Goal: Task Accomplishment & Management: Complete application form

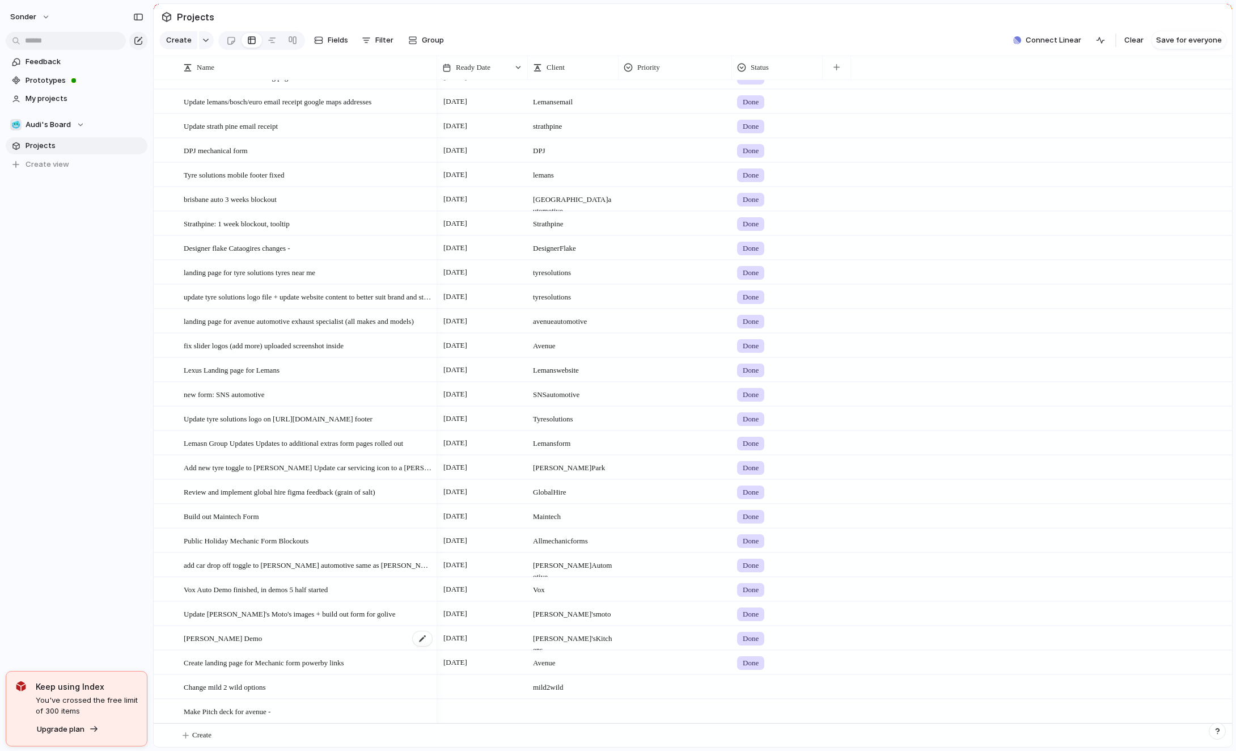
scroll to position [2377, 0]
click at [238, 736] on button "Create" at bounding box center [707, 734] width 1085 height 23
type textarea "*"
click at [191, 736] on textarea "**********" at bounding box center [307, 736] width 246 height 14
click at [196, 736] on textarea "**********" at bounding box center [307, 736] width 246 height 14
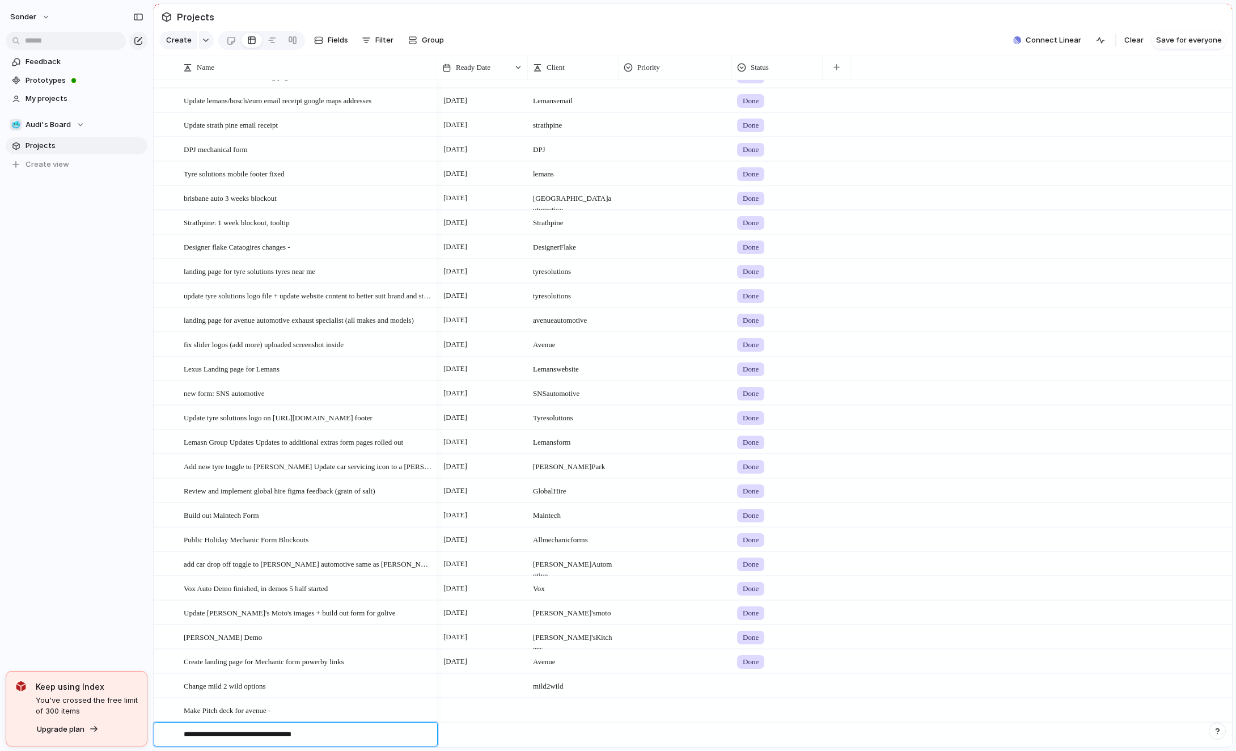
type textarea "**********"
click at [478, 736] on div at bounding box center [482, 734] width 91 height 23
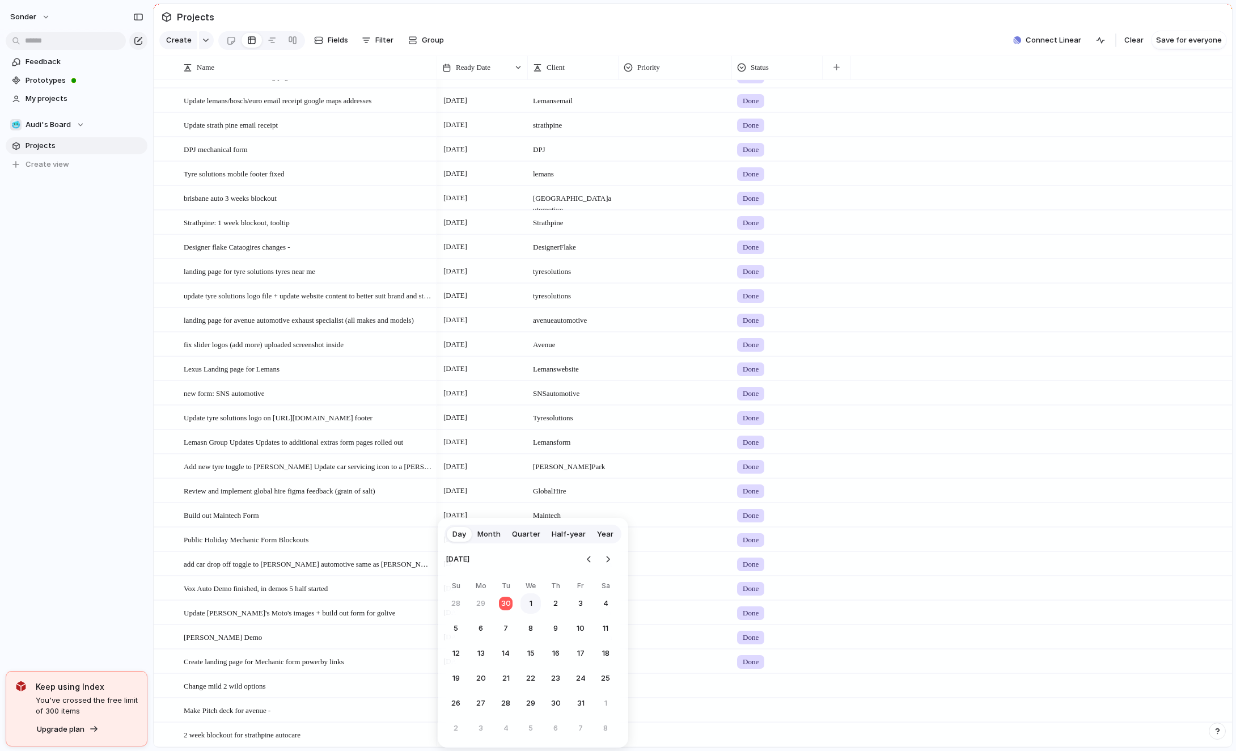
click at [526, 608] on button "1" at bounding box center [531, 603] width 20 height 20
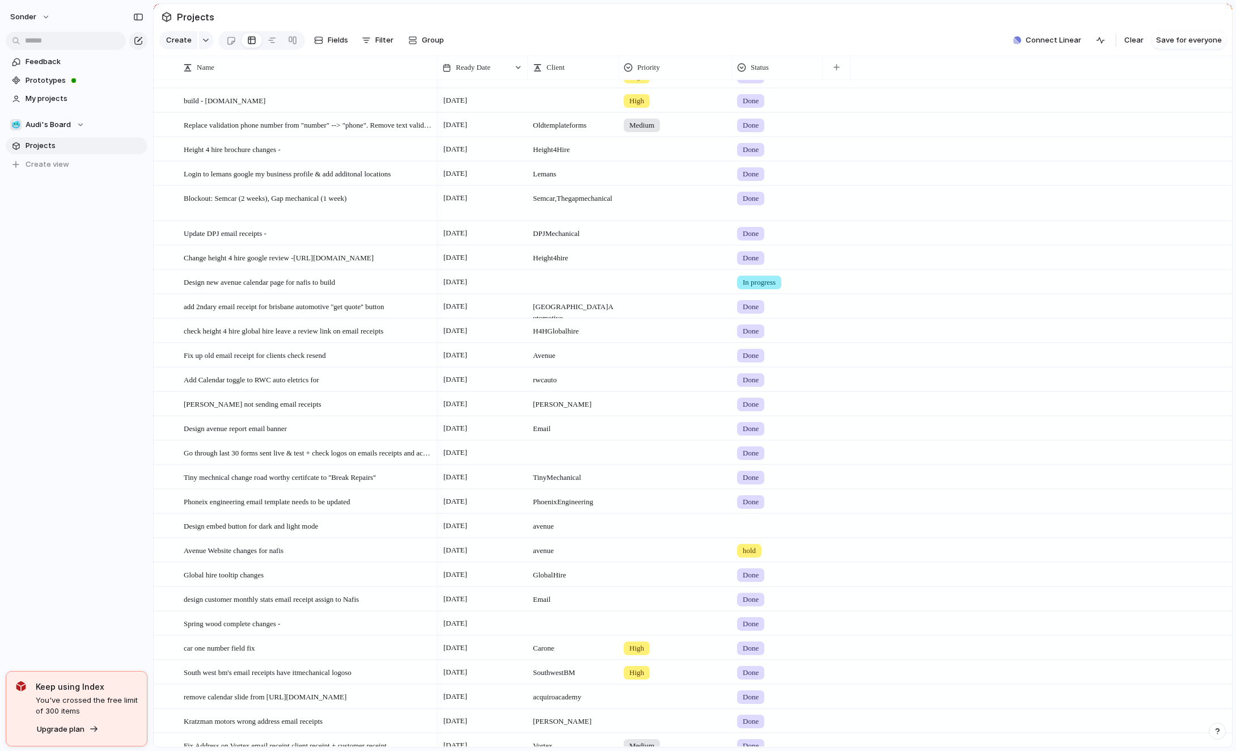
scroll to position [377, 0]
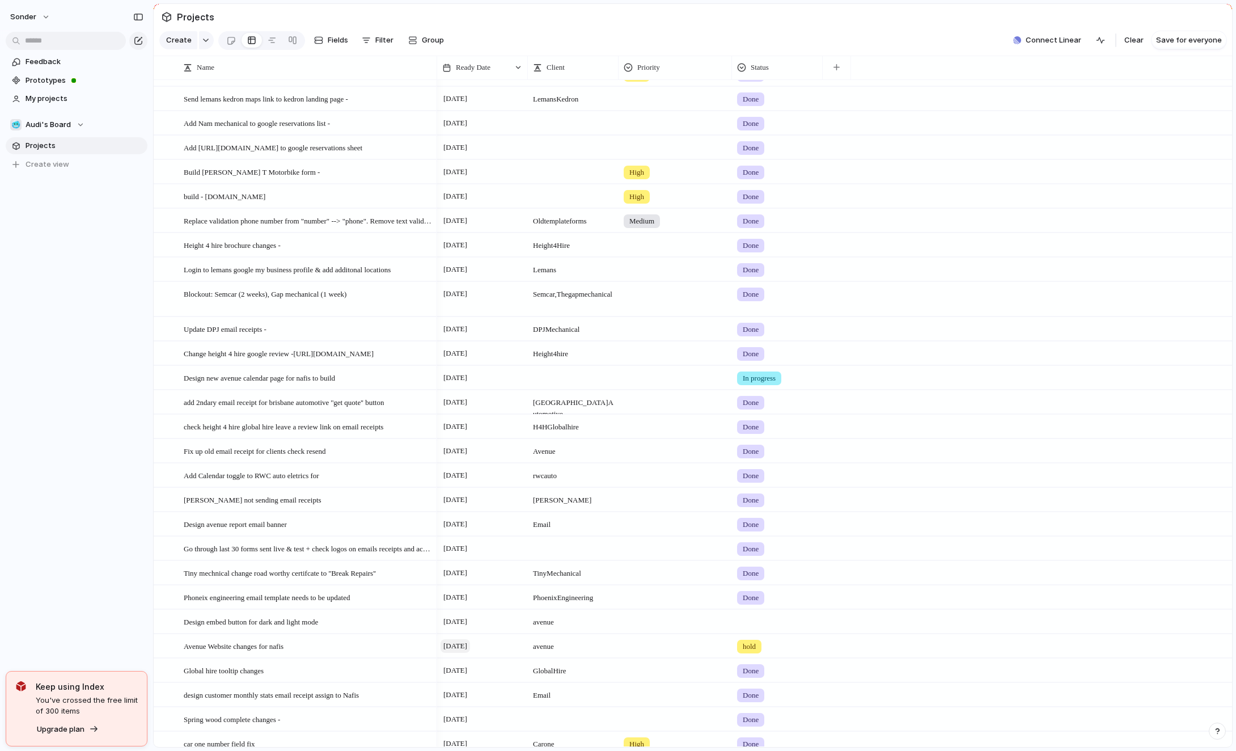
click at [470, 648] on span "[DATE]" at bounding box center [455, 646] width 29 height 14
click at [537, 707] on button "8" at bounding box center [531, 705] width 20 height 20
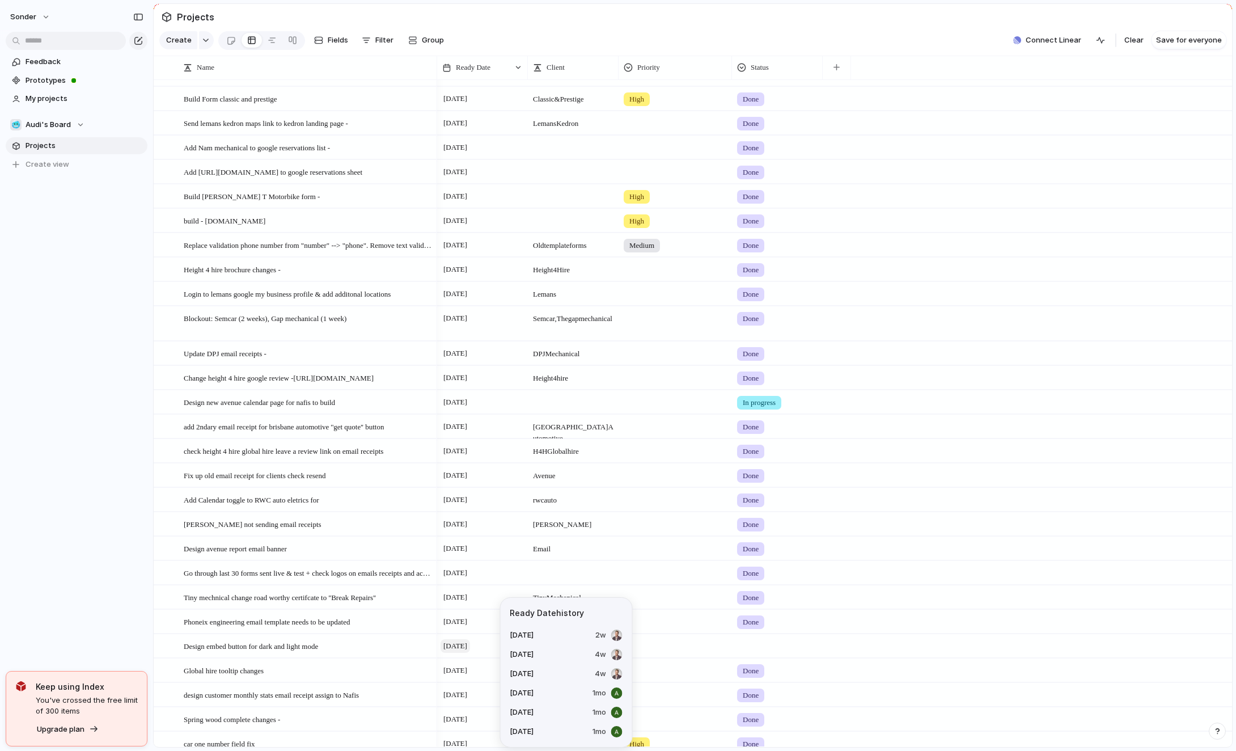
click at [470, 647] on span "[DATE]" at bounding box center [455, 646] width 29 height 14
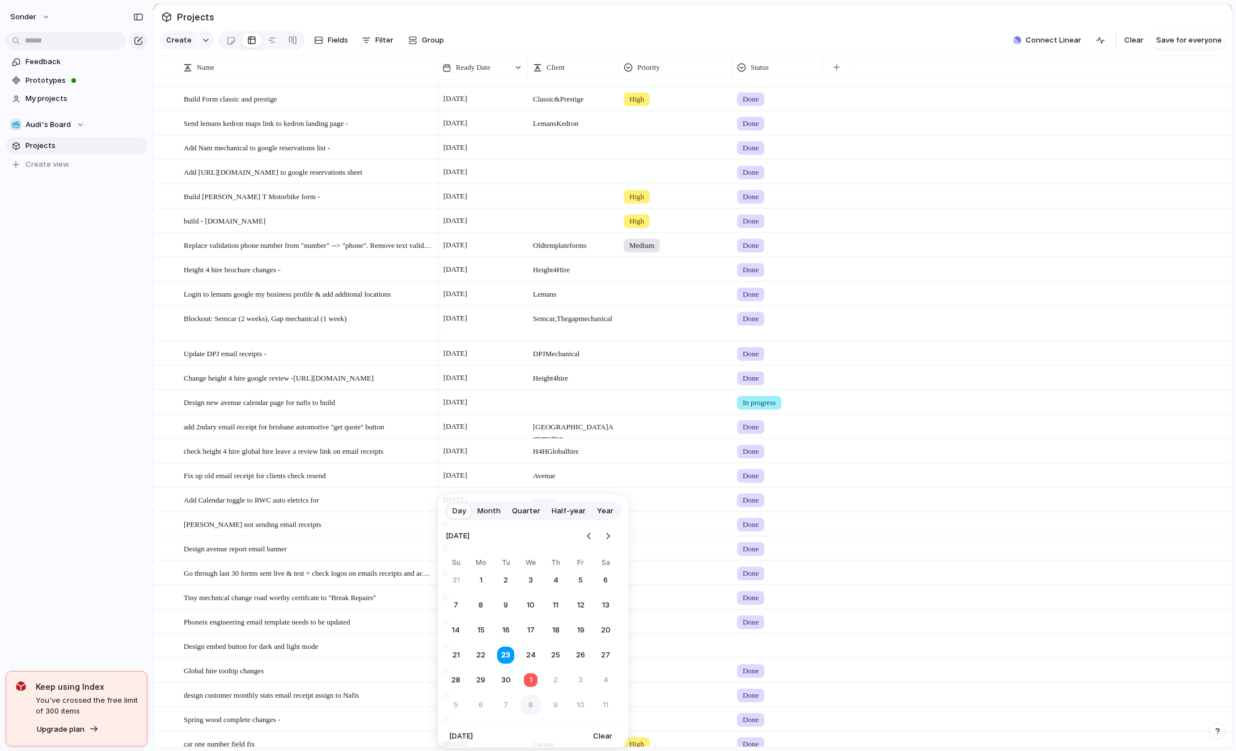
click at [534, 704] on button "8" at bounding box center [531, 705] width 20 height 20
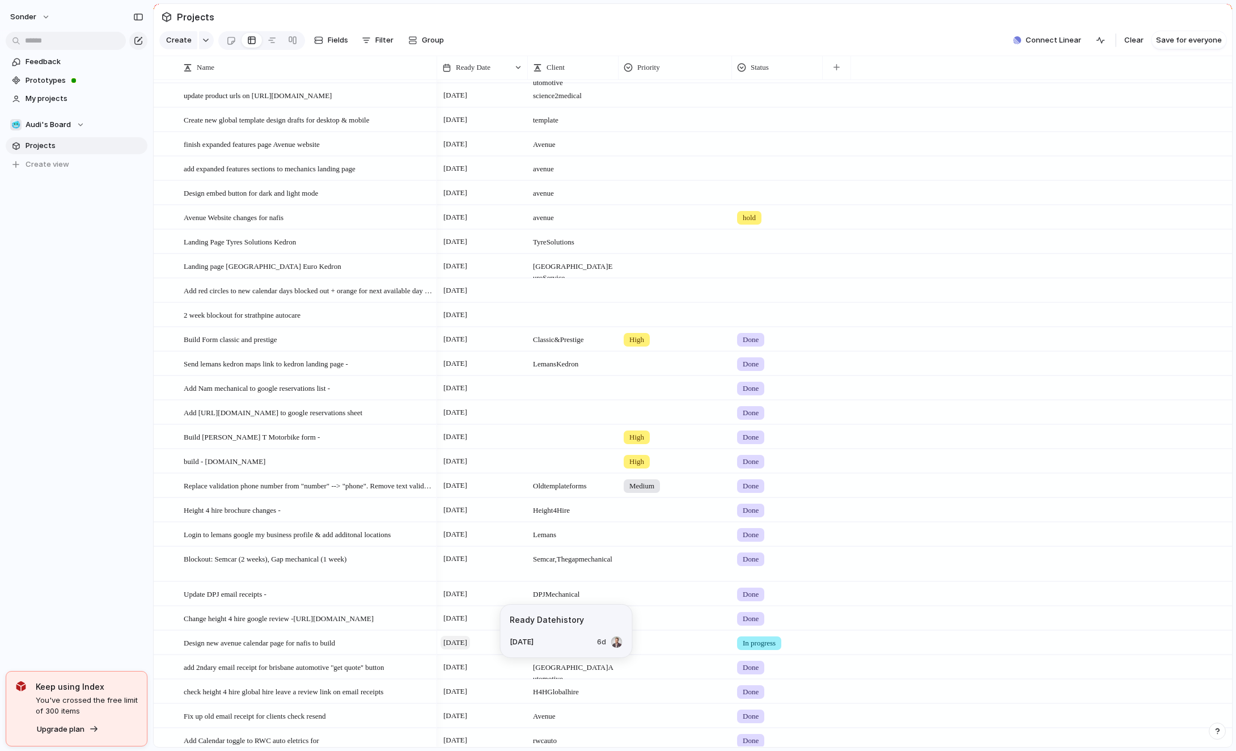
click at [461, 645] on span "[DATE]" at bounding box center [455, 643] width 29 height 14
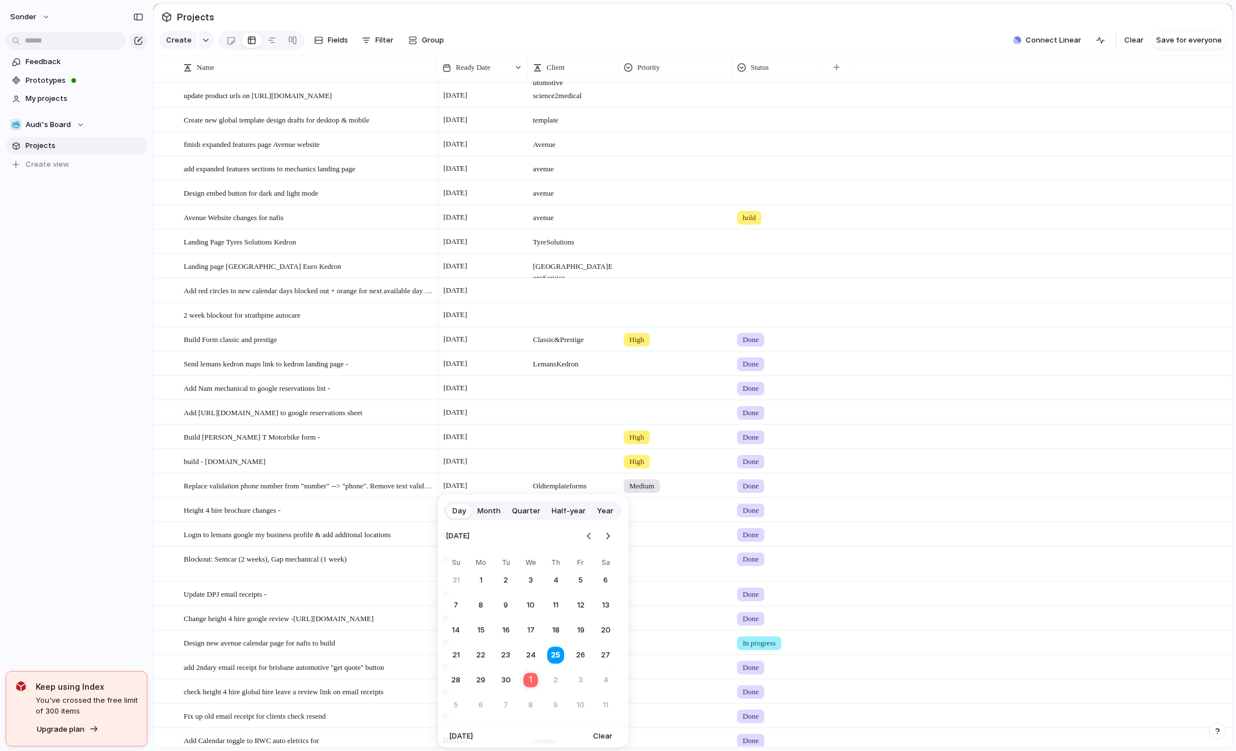
click at [529, 675] on button "1" at bounding box center [531, 680] width 22 height 22
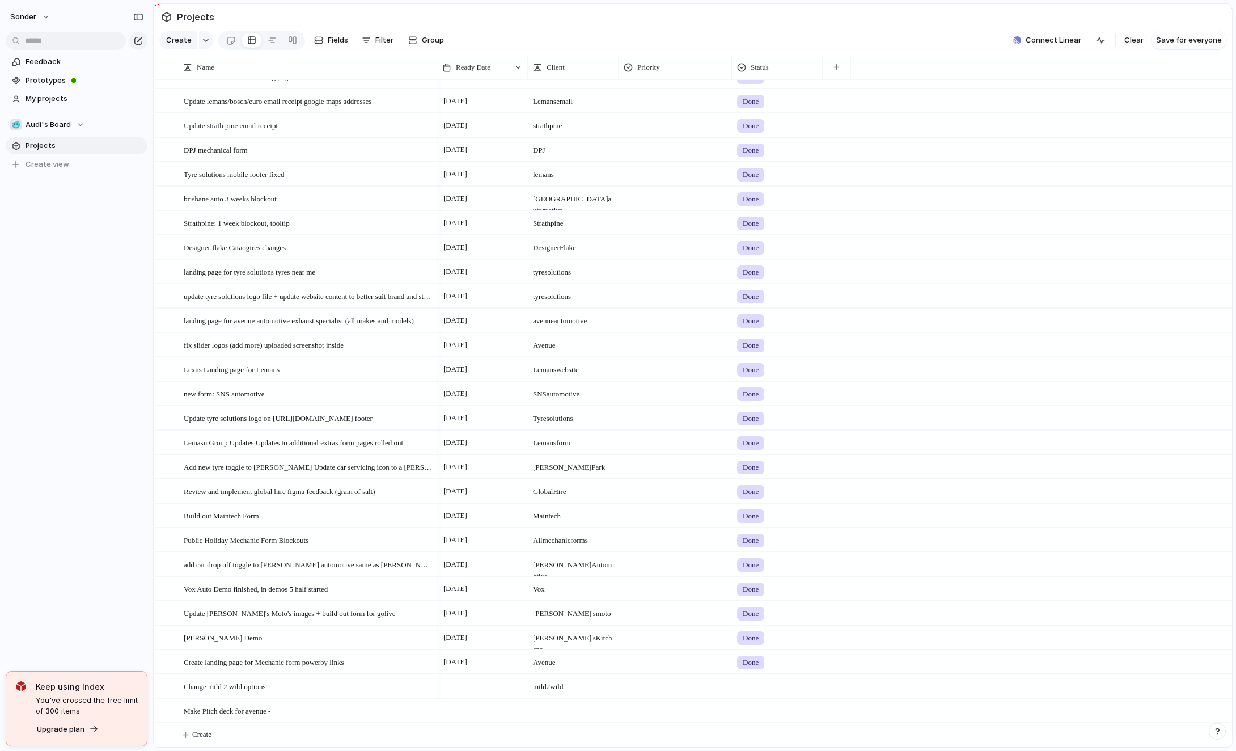
click at [483, 715] on div at bounding box center [482, 710] width 91 height 23
click at [504, 725] on button "4" at bounding box center [506, 728] width 20 height 20
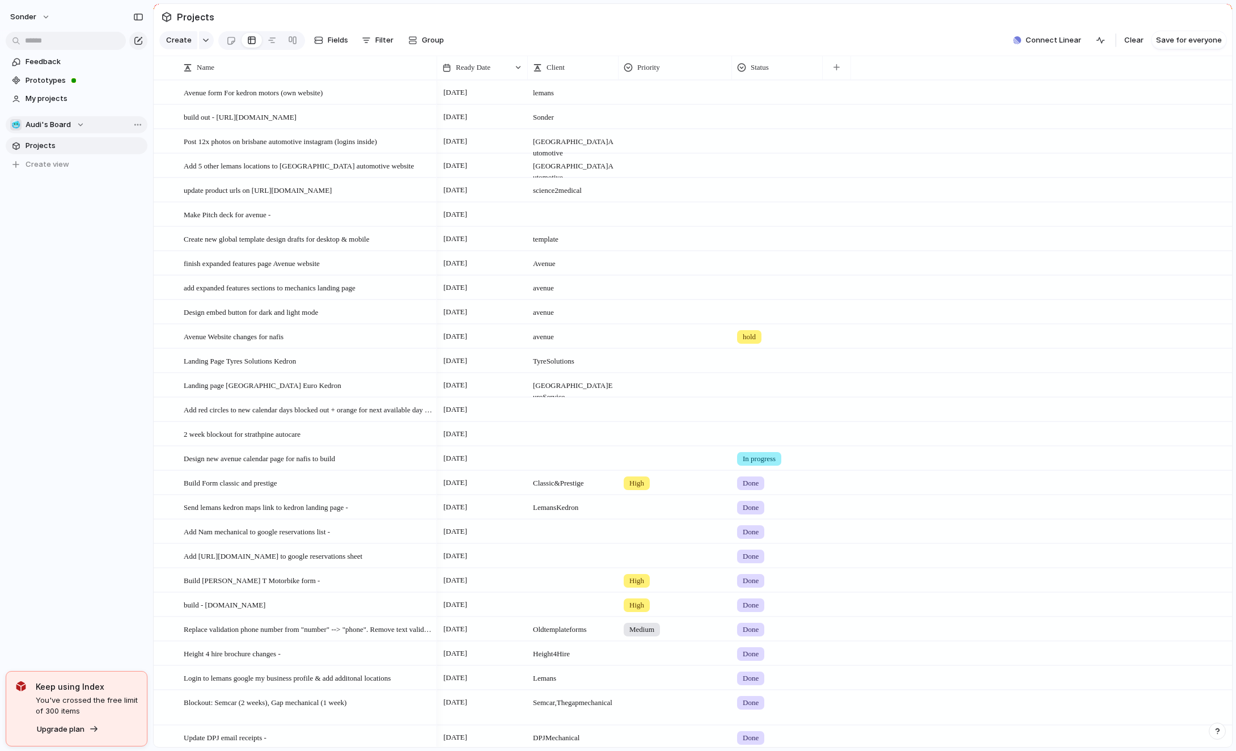
click at [52, 131] on button "🥶 Audi's Board" at bounding box center [77, 124] width 142 height 17
click at [70, 206] on li "💅 [PERSON_NAME]" at bounding box center [76, 204] width 128 height 19
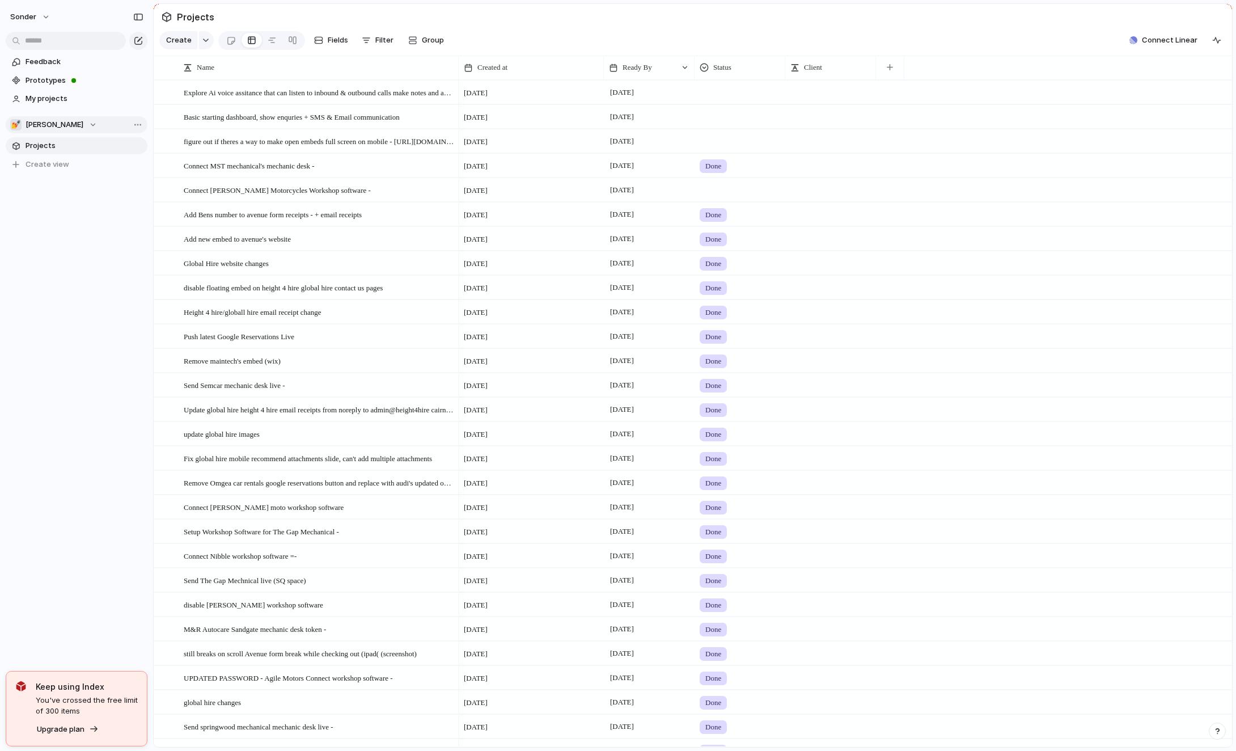
click at [58, 130] on button "💅 [PERSON_NAME]" at bounding box center [77, 124] width 142 height 17
click at [65, 201] on span "[PERSON_NAME]'s Board" at bounding box center [78, 204] width 87 height 11
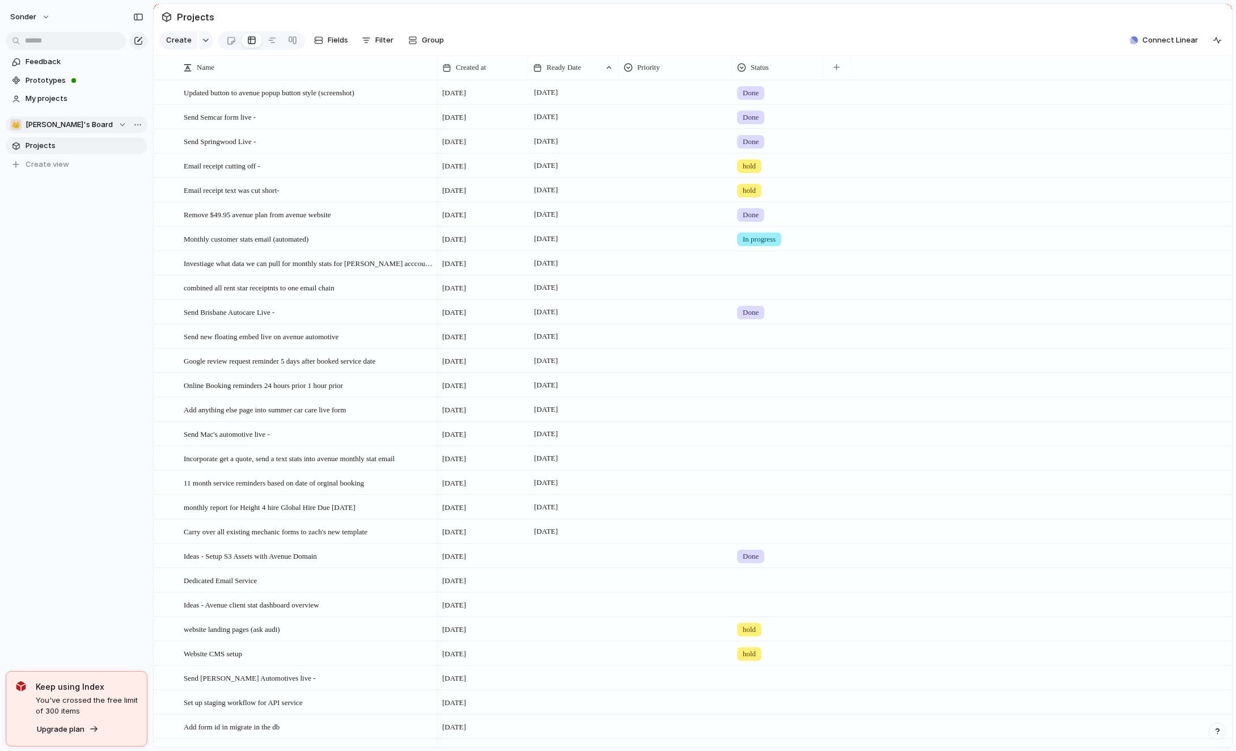
click at [52, 132] on button "👑 [PERSON_NAME]'s Board" at bounding box center [77, 124] width 142 height 17
click at [61, 197] on li "🥶 Audi's Board" at bounding box center [76, 204] width 128 height 19
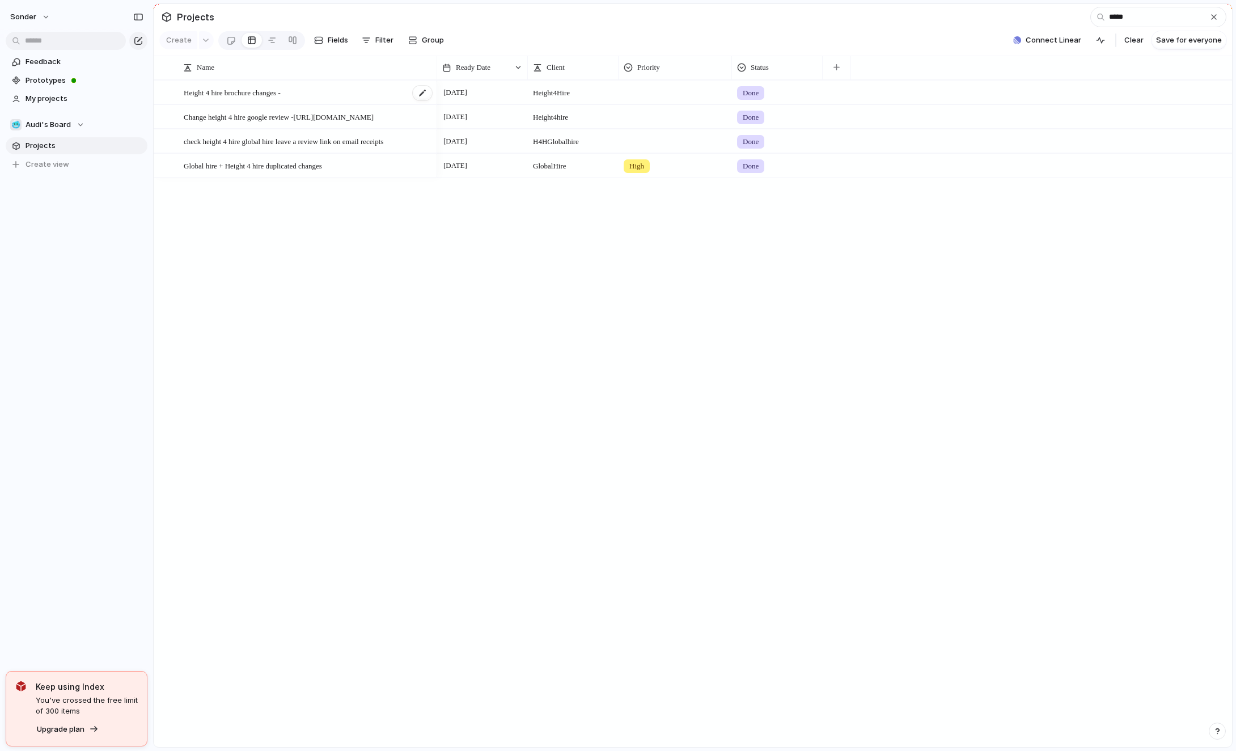
type input "*****"
click at [249, 96] on span "Height 4 hire brochure changes -" at bounding box center [232, 92] width 97 height 13
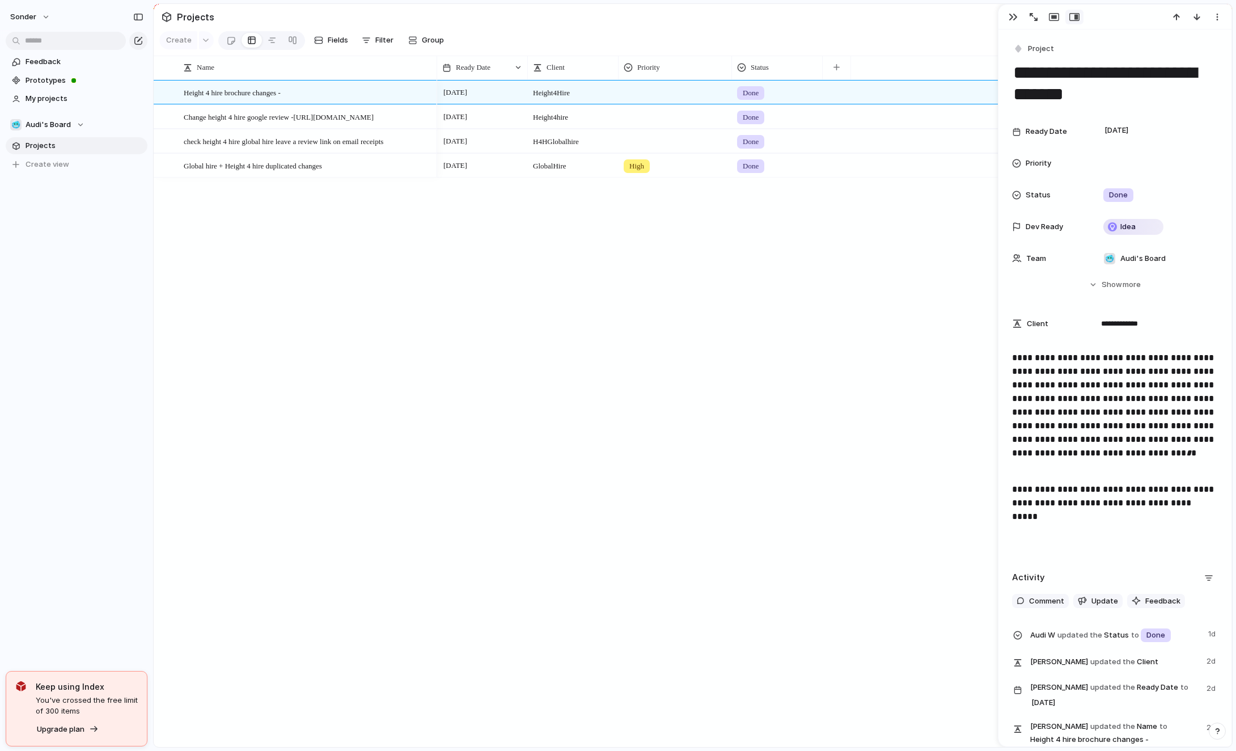
click at [54, 148] on span "Projects" at bounding box center [85, 145] width 118 height 11
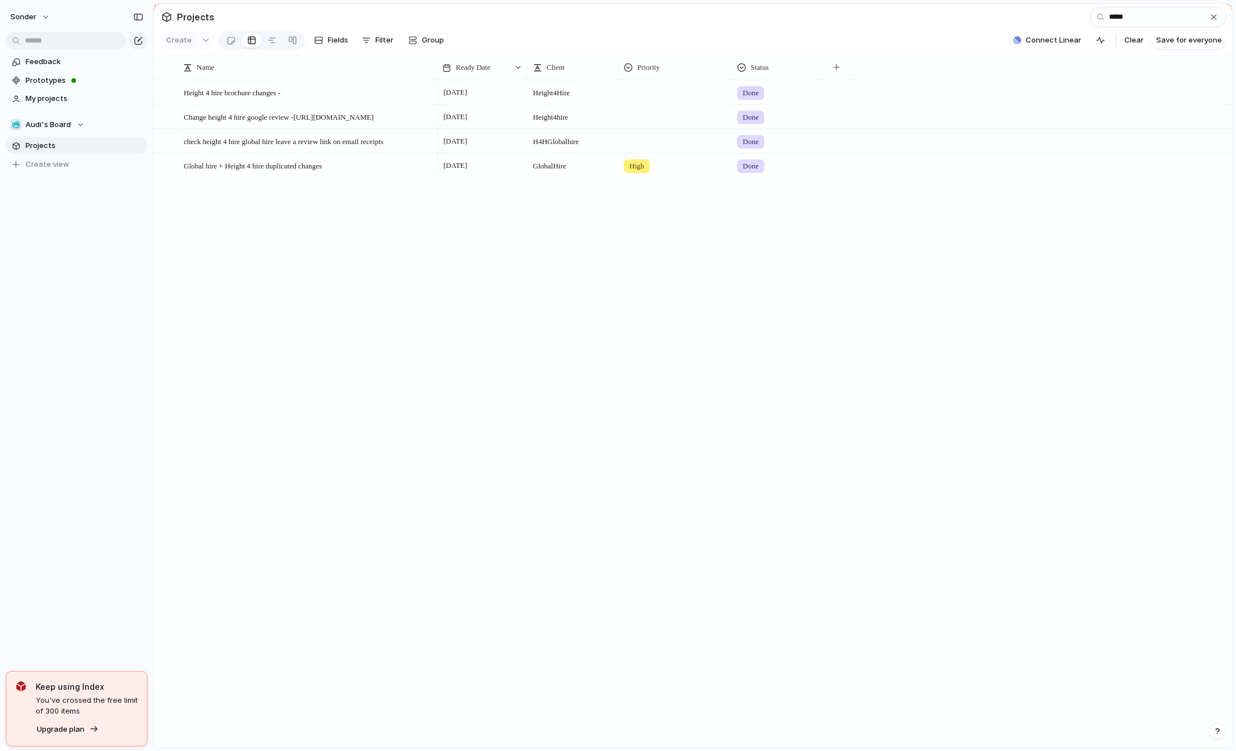
click at [54, 134] on section "🥶 Audi's Board Projects To pick up a draggable item, press the space bar. While…" at bounding box center [76, 140] width 153 height 66
click at [54, 130] on button "🥶 Audi's Board" at bounding box center [77, 124] width 142 height 17
click at [64, 256] on span "Audi's Board" at bounding box center [57, 257] width 45 height 11
click at [1125, 26] on input "*****" at bounding box center [1159, 17] width 136 height 20
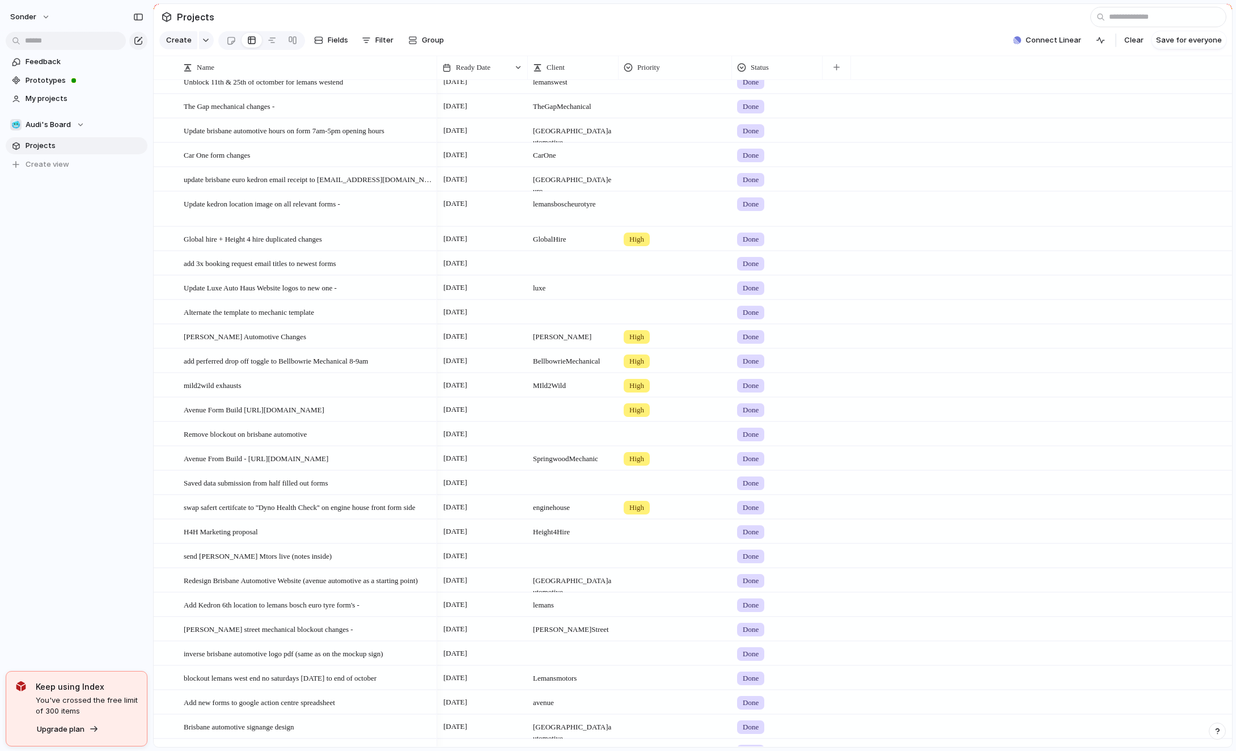
scroll to position [2401, 0]
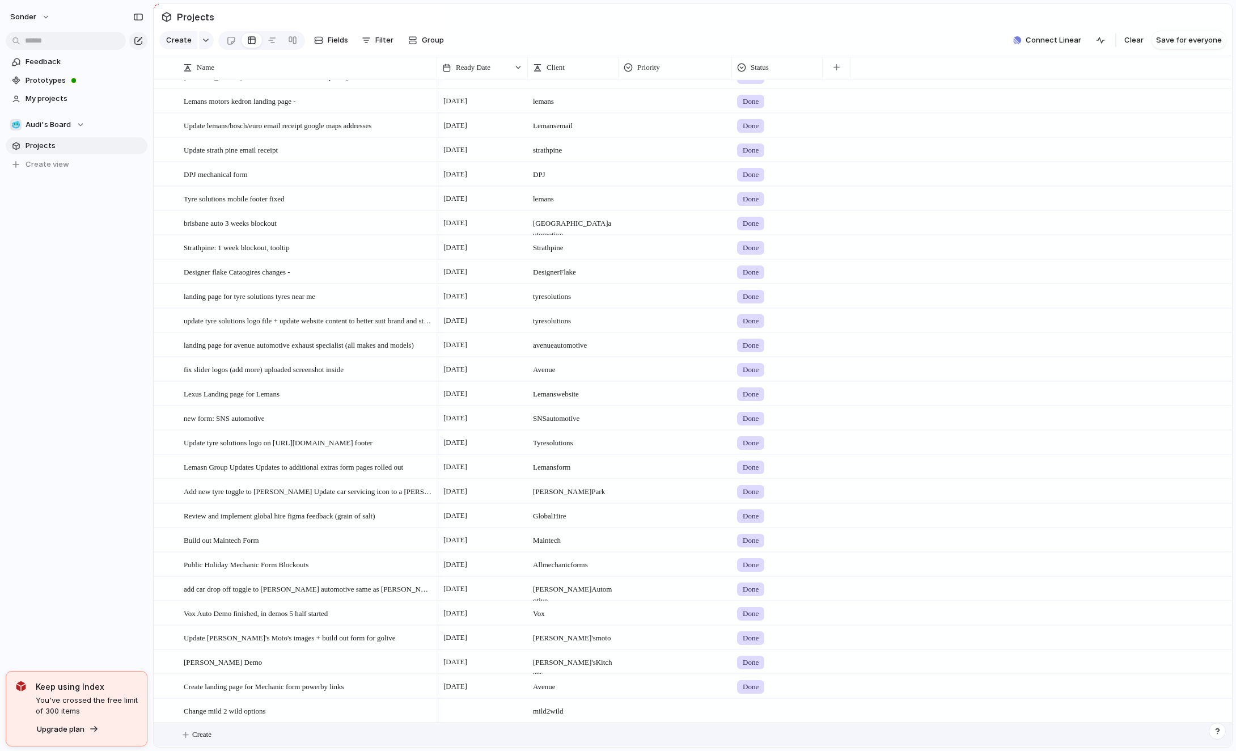
click at [241, 730] on button "Create" at bounding box center [707, 734] width 1085 height 23
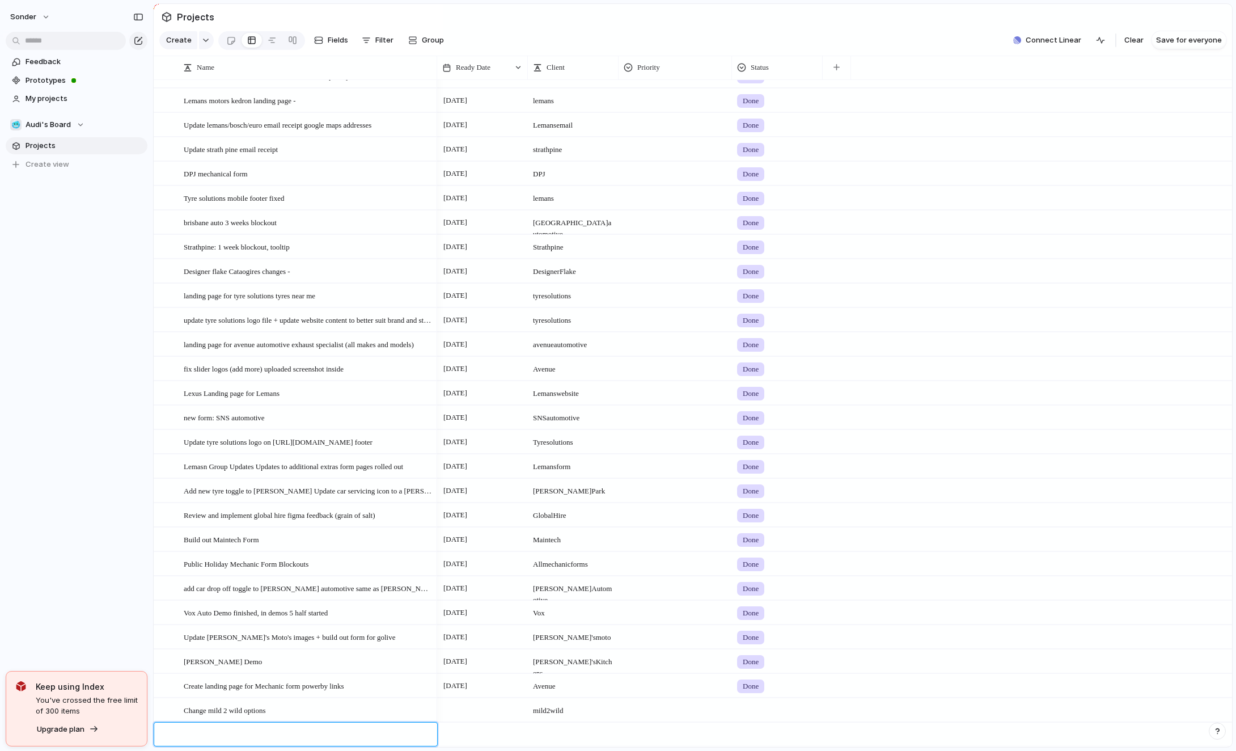
click at [242, 730] on textarea at bounding box center [307, 736] width 246 height 14
type textarea "**********"
click at [244, 734] on span "Height 4 hire brochure sales people added -" at bounding box center [248, 734] width 128 height 13
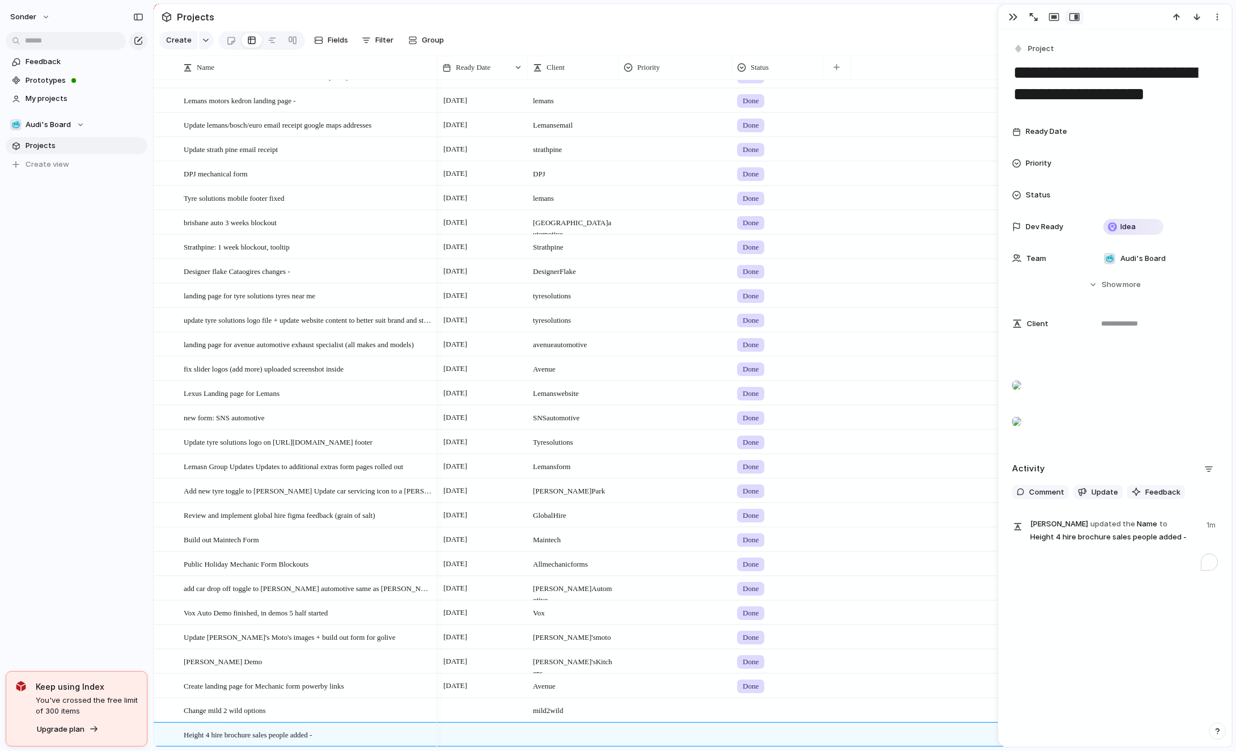
click at [1049, 359] on p "To enrich screen reader interactions, please activate Accessibility in Grammarl…" at bounding box center [1115, 358] width 206 height 14
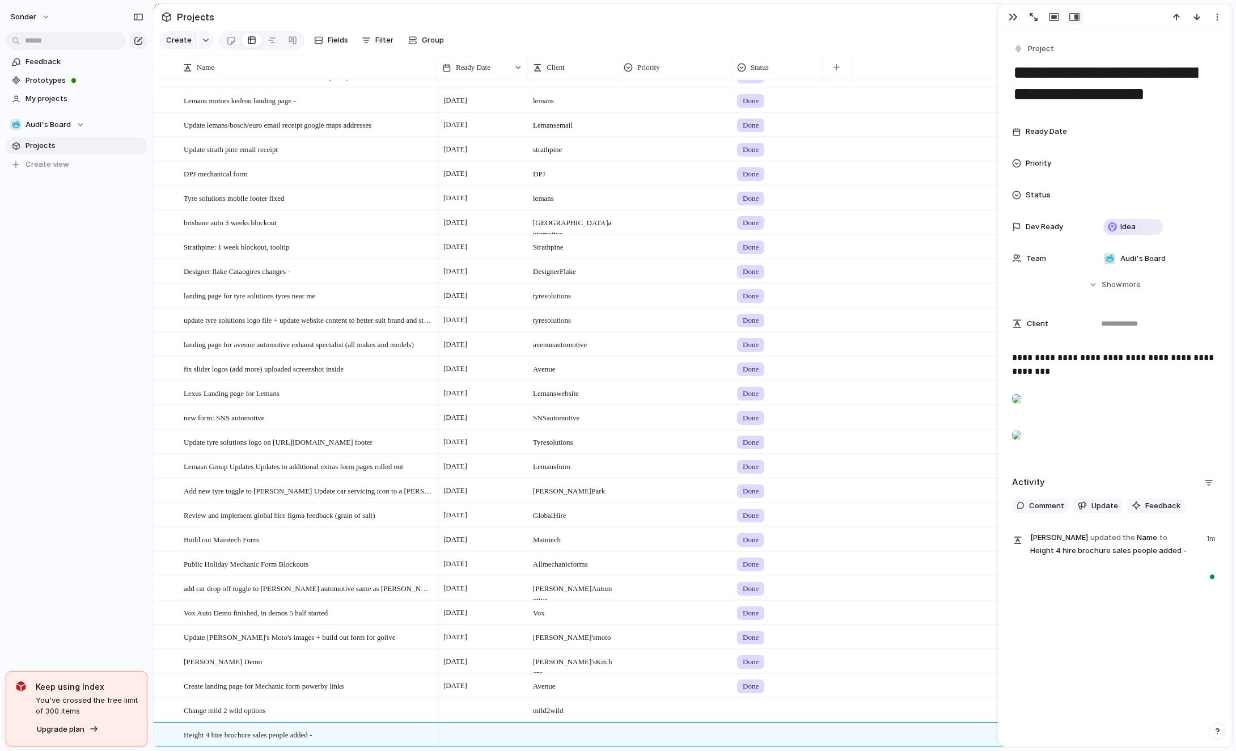
scroll to position [26, 0]
click at [1021, 402] on div "To enrich screen reader interactions, please activate Accessibility in Grammarl…" at bounding box center [1016, 398] width 9 height 23
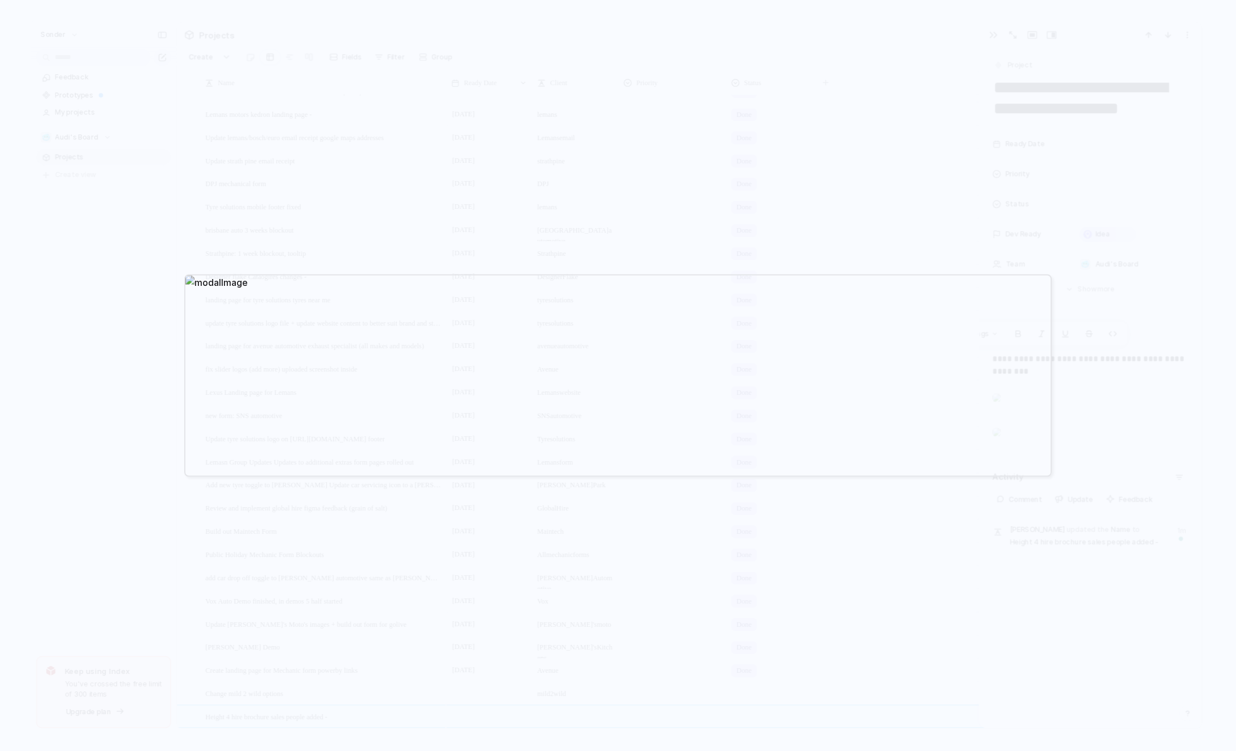
click at [1083, 403] on div at bounding box center [618, 375] width 1236 height 751
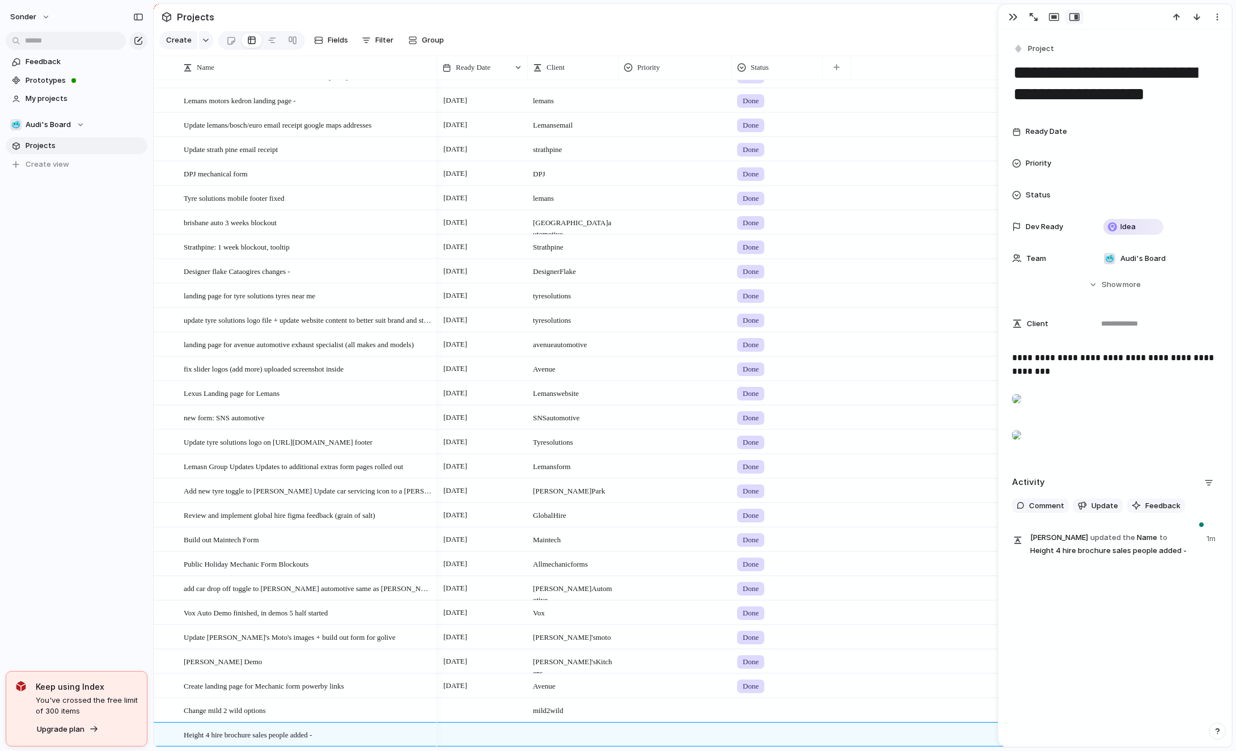
click at [1021, 424] on div "To enrich screen reader interactions, please activate Accessibility in Grammarl…" at bounding box center [1016, 435] width 9 height 23
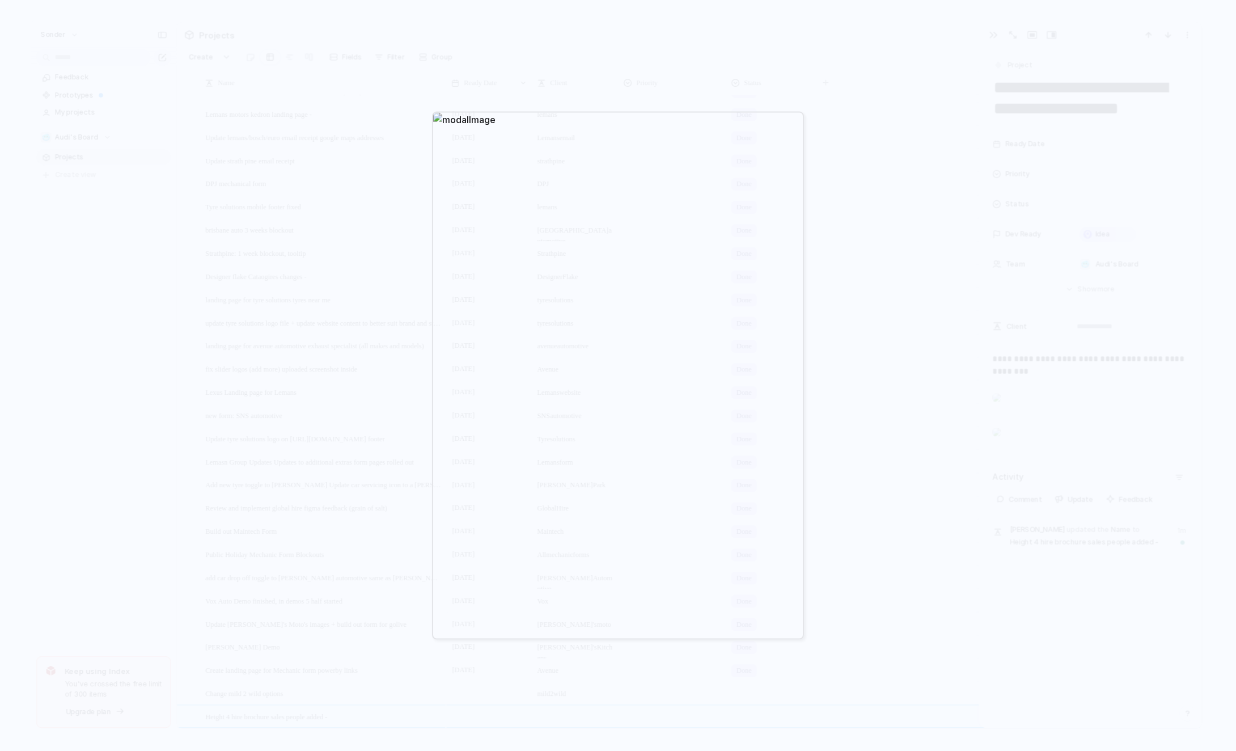
click at [1053, 418] on div at bounding box center [618, 375] width 1236 height 751
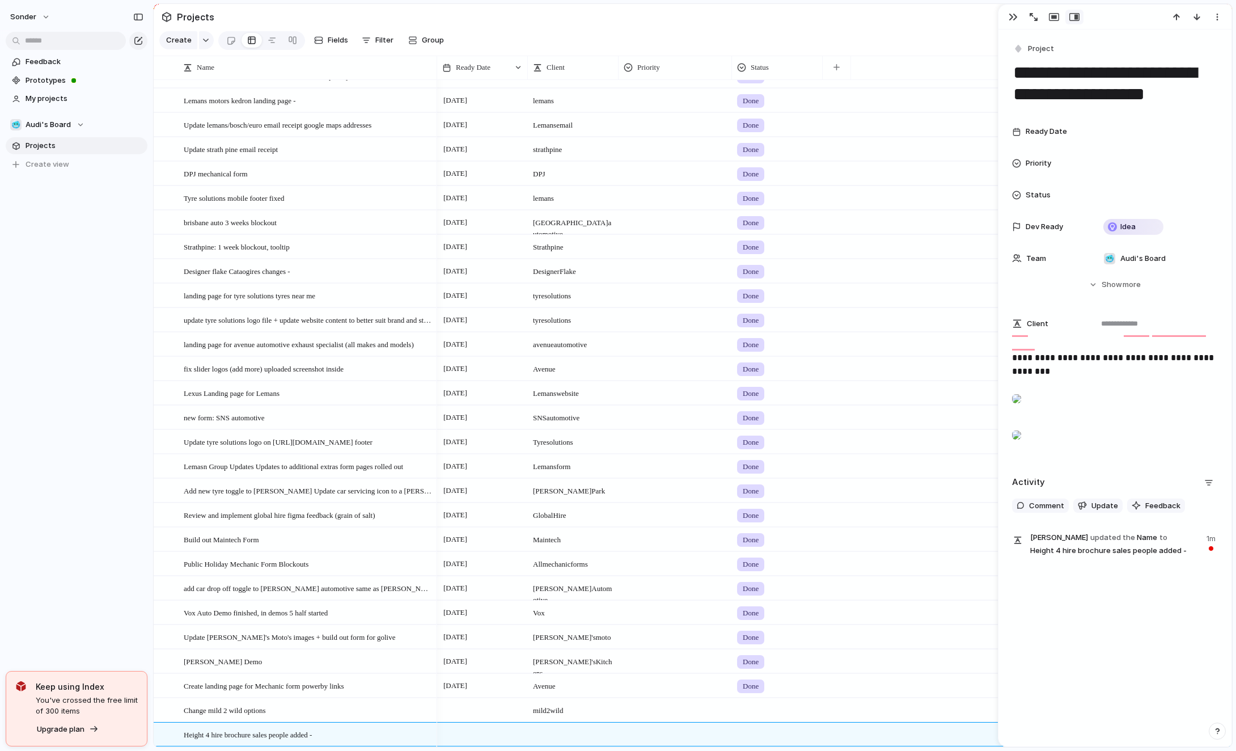
click at [1055, 413] on div "**********" at bounding box center [1115, 405] width 206 height 109
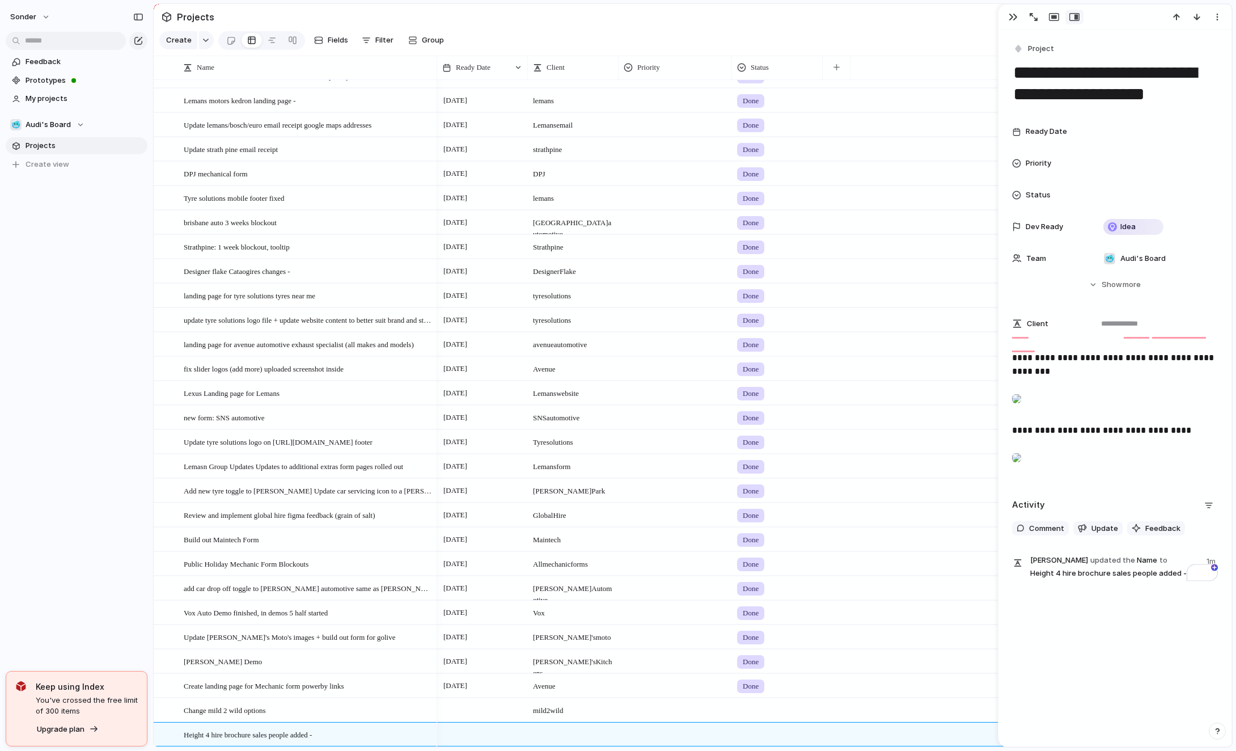
click at [1021, 387] on div "To enrich screen reader interactions, please activate Accessibility in Grammarl…" at bounding box center [1016, 398] width 9 height 23
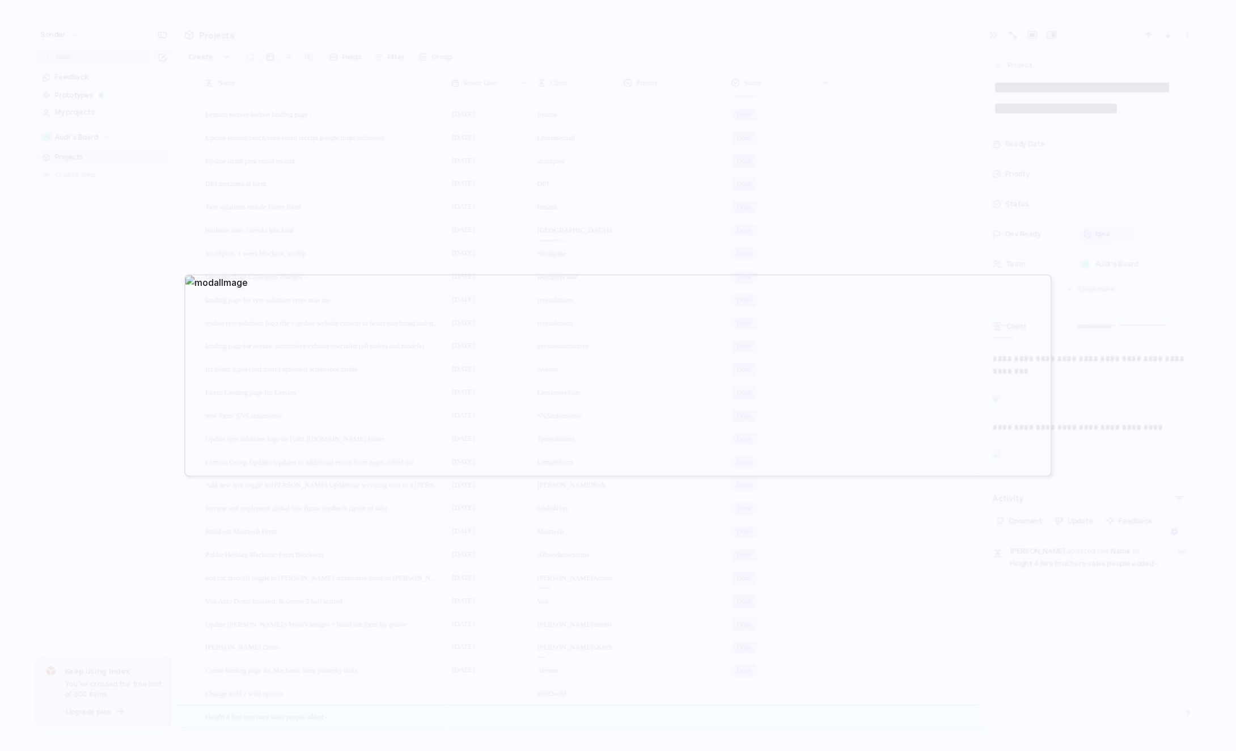
click at [987, 251] on div at bounding box center [618, 375] width 1236 height 751
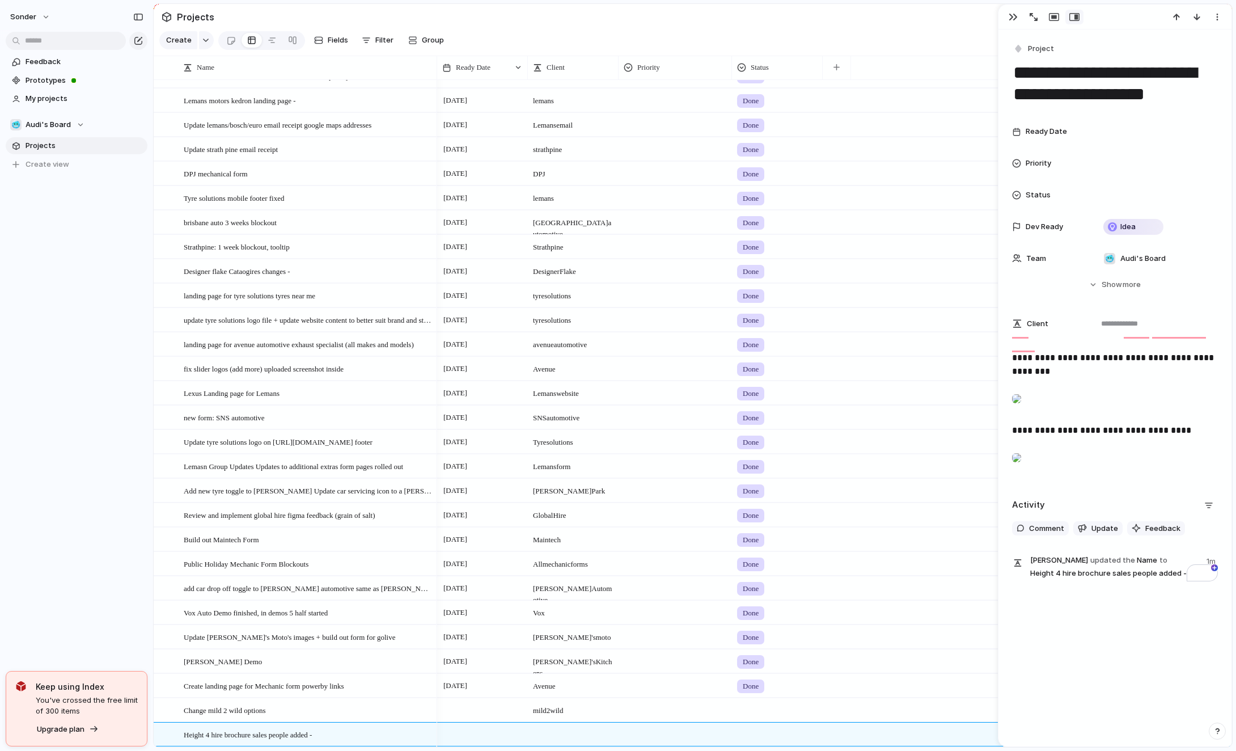
click at [1137, 121] on div "Ready Date Priority Status Dev Ready Idea Team 🥶 Audi's Board Start date Last c…" at bounding box center [1115, 195] width 206 height 150
click at [1133, 120] on div at bounding box center [1156, 131] width 124 height 23
click at [1131, 192] on button "1" at bounding box center [1137, 196] width 20 height 20
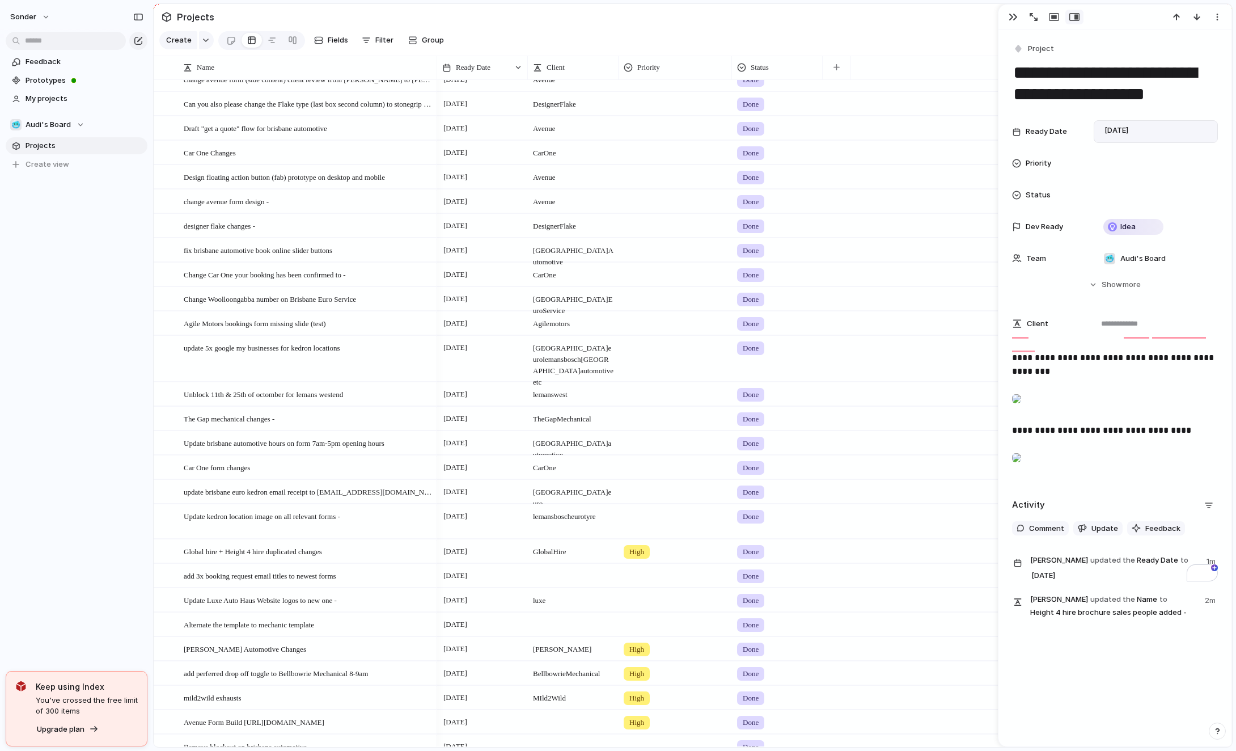
scroll to position [1332, 0]
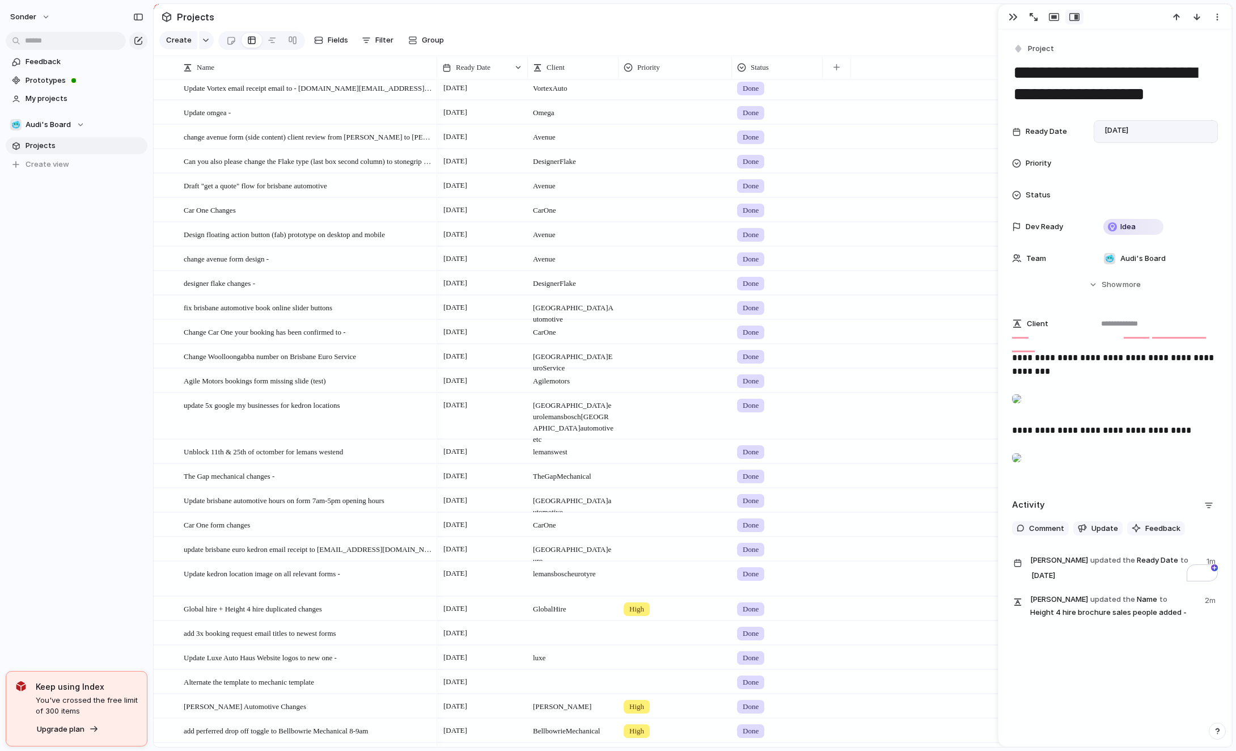
click at [1021, 469] on div "To enrich screen reader interactions, please activate Accessibility in Grammarl…" at bounding box center [1016, 457] width 9 height 23
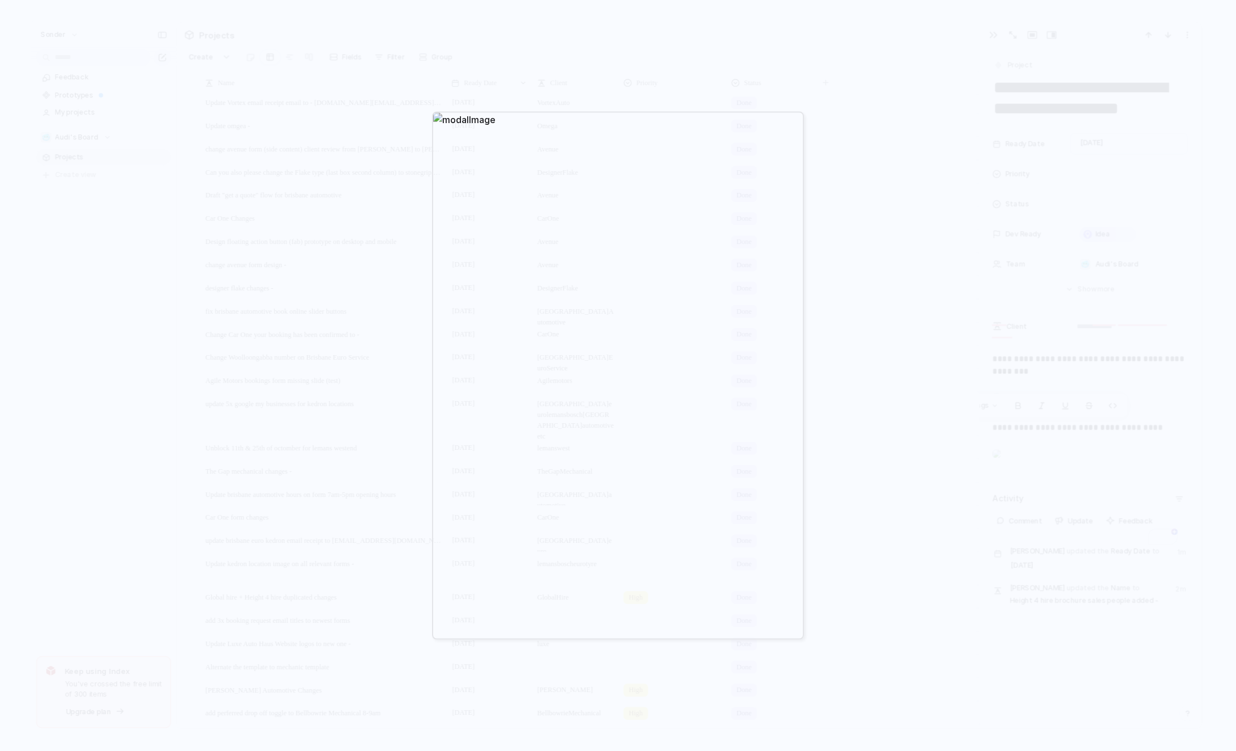
click at [961, 165] on div at bounding box center [618, 375] width 1236 height 751
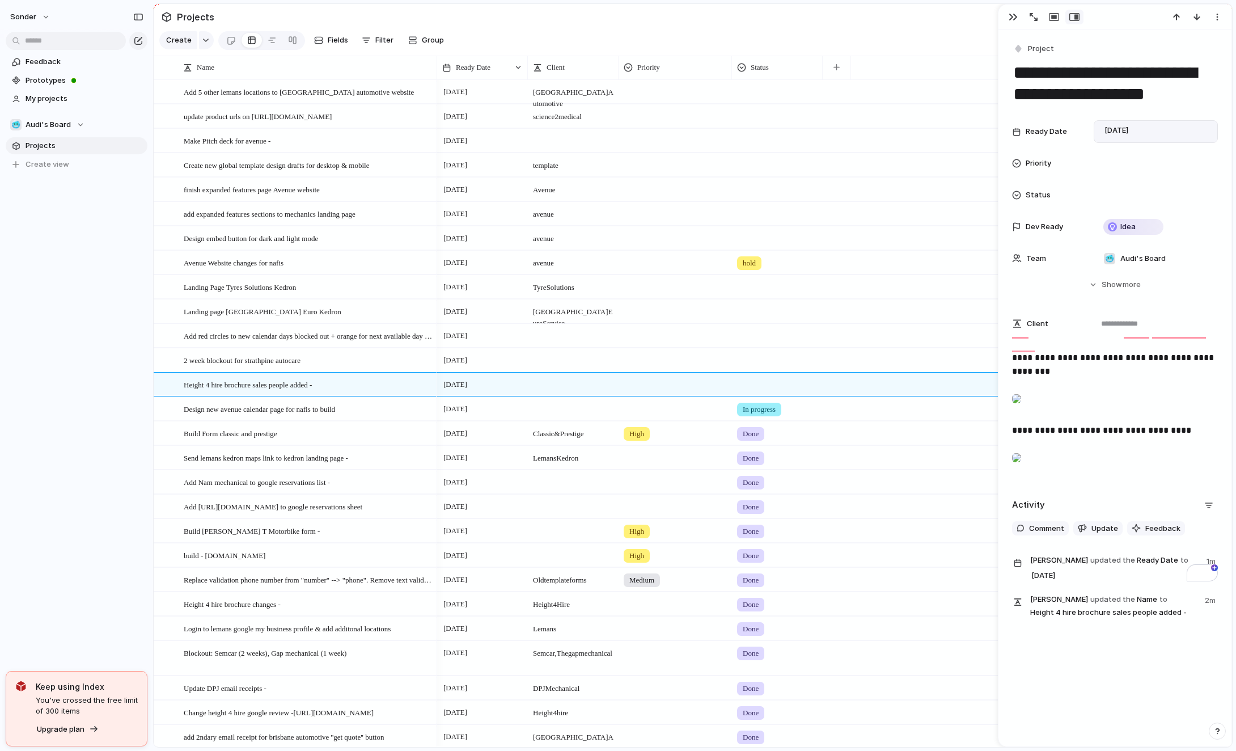
scroll to position [0, 0]
